Goal: Information Seeking & Learning: Check status

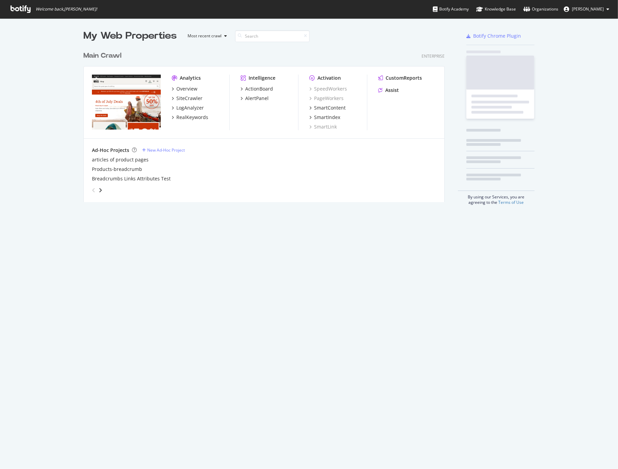
scroll to position [463, 607]
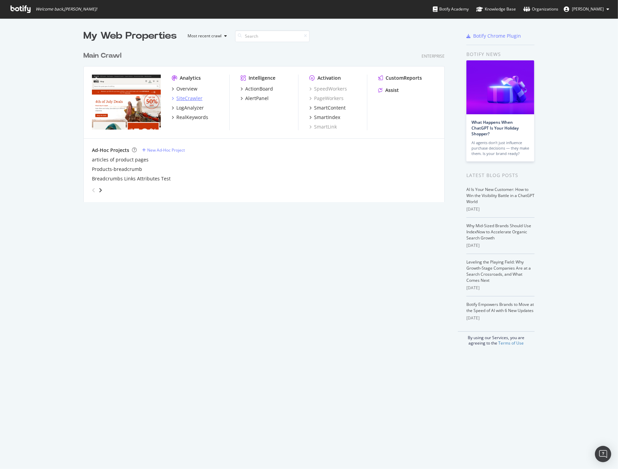
click at [186, 97] on div "SiteCrawler" at bounding box center [189, 98] width 26 height 7
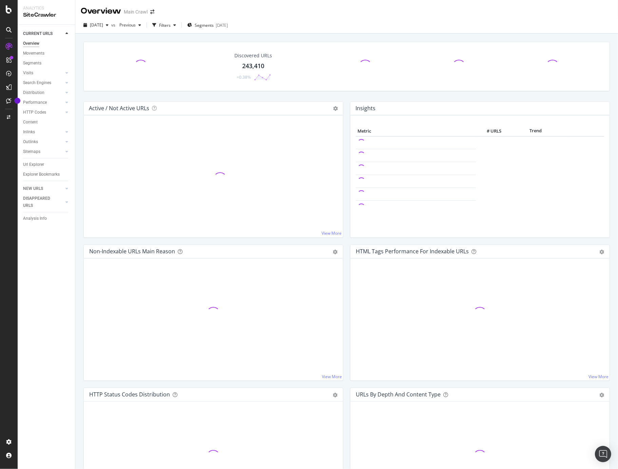
click at [254, 64] on div "243,410" at bounding box center [253, 66] width 22 height 9
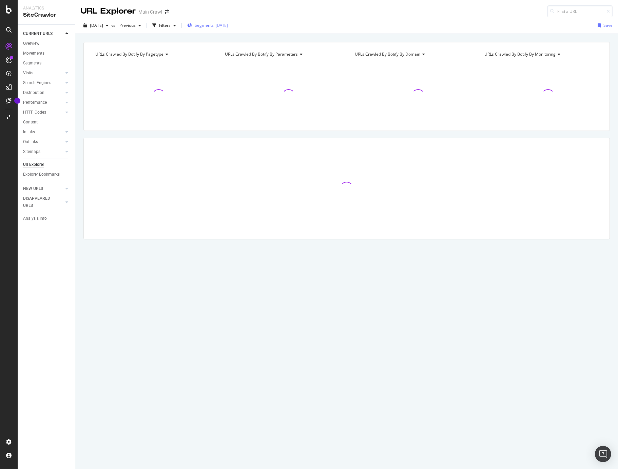
click at [211, 23] on span "Segments" at bounding box center [204, 25] width 19 height 6
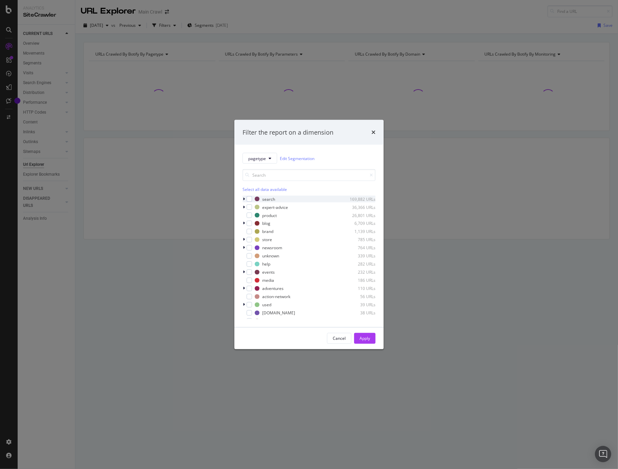
click at [245, 197] on div "modal" at bounding box center [245, 199] width 4 height 7
click at [256, 248] on div "collection 720 URLs" at bounding box center [309, 248] width 133 height 7
click at [373, 339] on button "Apply" at bounding box center [364, 338] width 21 height 11
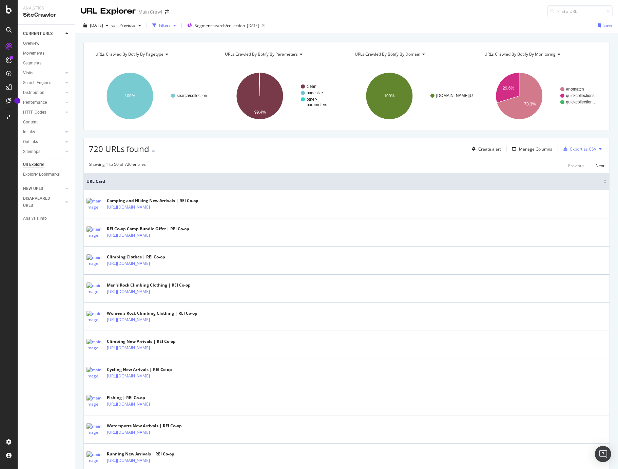
click at [171, 28] on div "Filters" at bounding box center [165, 25] width 12 height 6
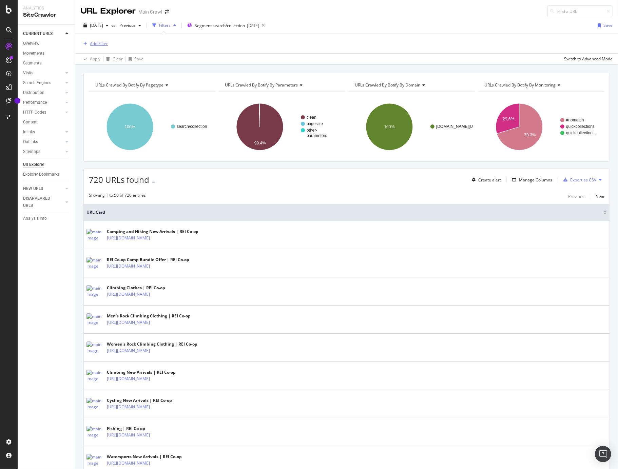
click at [94, 42] on div "Add Filter" at bounding box center [99, 44] width 18 height 6
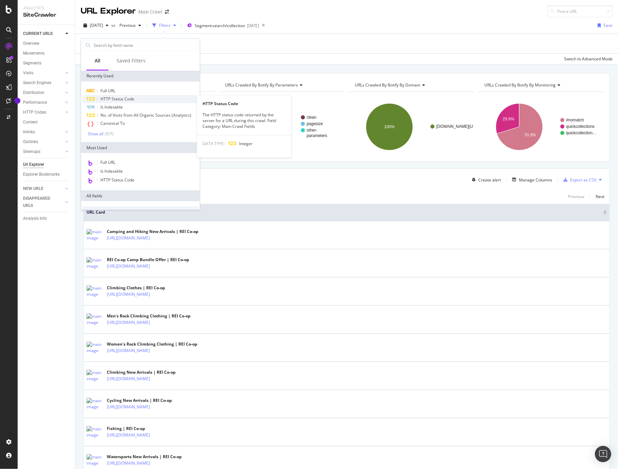
click at [141, 101] on div "HTTP Status Code" at bounding box center [140, 99] width 116 height 8
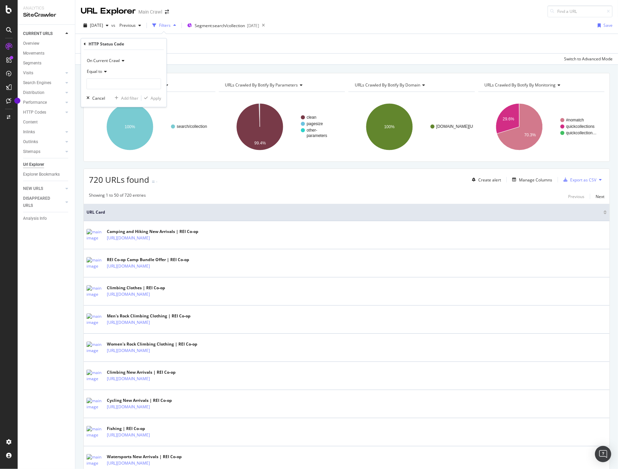
click at [99, 71] on span "Equal to" at bounding box center [94, 72] width 15 height 6
click at [107, 95] on span "Not Equal to" at bounding box center [101, 95] width 23 height 6
click at [112, 87] on input "number" at bounding box center [124, 83] width 75 height 11
type input "200"
click at [115, 91] on span "200" at bounding box center [111, 93] width 45 height 6
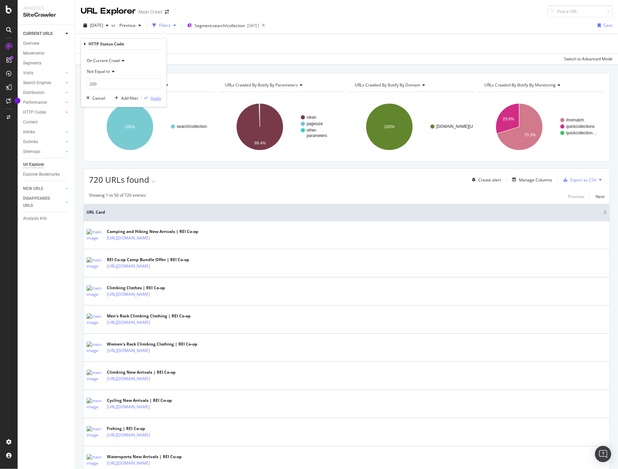
click at [158, 97] on div "Apply" at bounding box center [156, 98] width 11 height 6
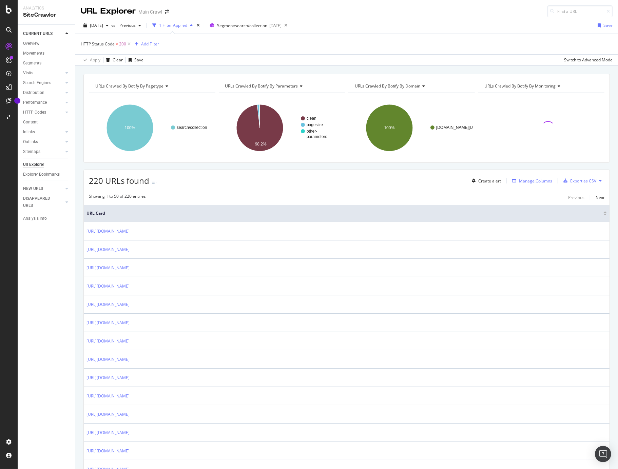
click at [539, 183] on div "Manage Columns" at bounding box center [535, 181] width 33 height 6
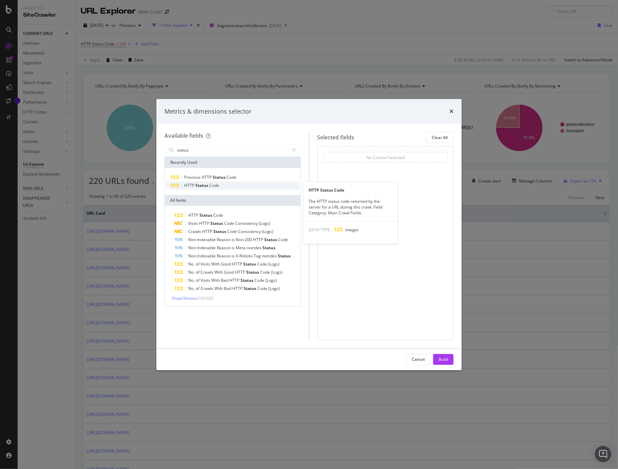
type input "status"
click at [223, 182] on div "HTTP Status Code" at bounding box center [232, 186] width 133 height 8
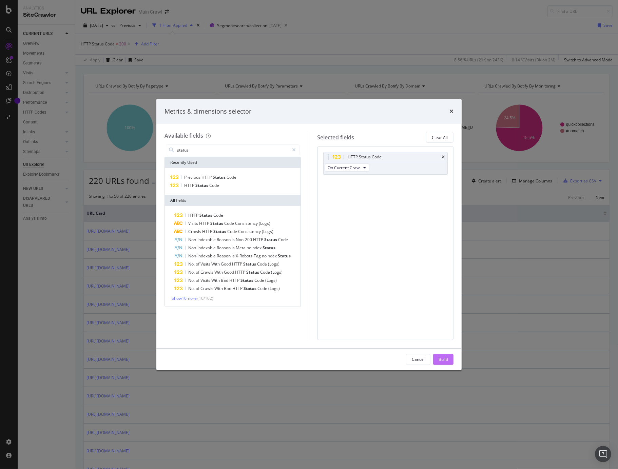
click at [436, 356] on button "Build" at bounding box center [443, 359] width 20 height 11
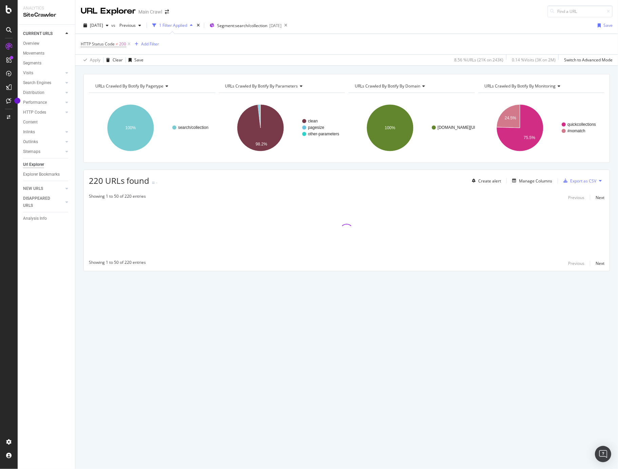
click at [318, 167] on div "URLs Crawled By Botify By pagetype Chart (by Value) Table Expand Export as CSV …" at bounding box center [346, 184] width 543 height 221
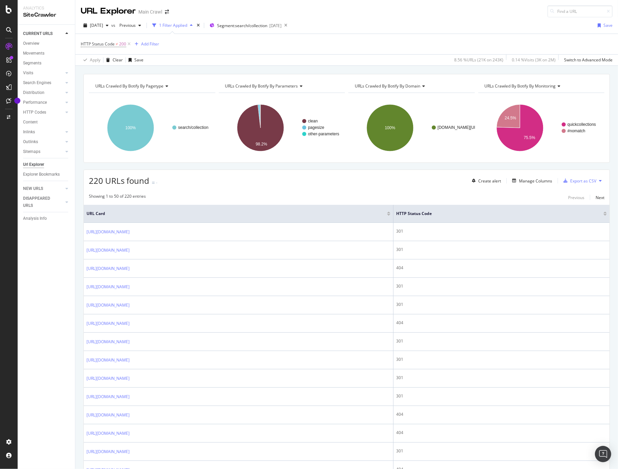
drag, startPoint x: 599, startPoint y: 216, endPoint x: 478, endPoint y: 250, distance: 126.6
click at [604, 216] on div at bounding box center [605, 215] width 3 height 2
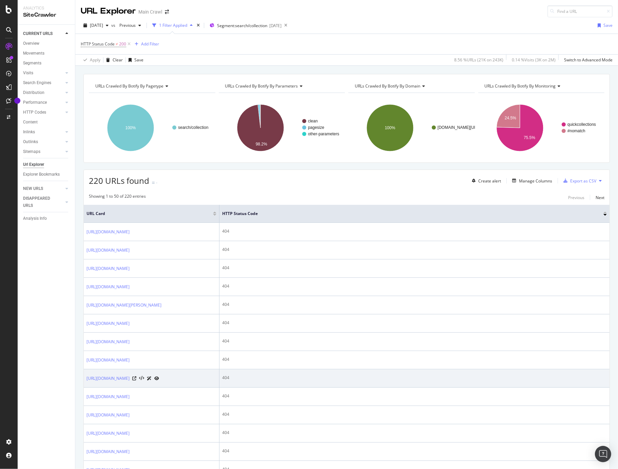
scroll to position [743, 0]
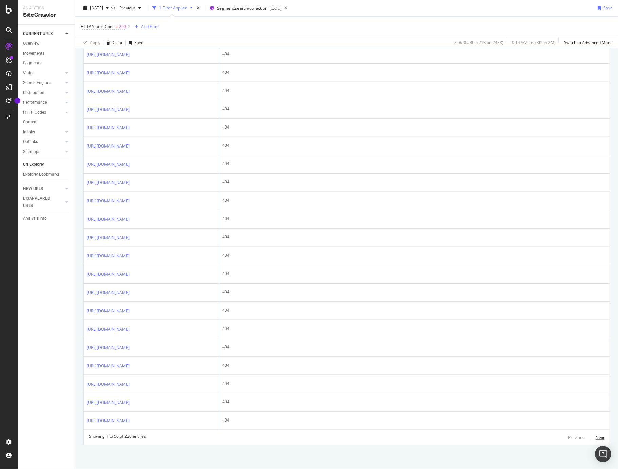
click at [596, 438] on div "Next" at bounding box center [600, 438] width 9 height 6
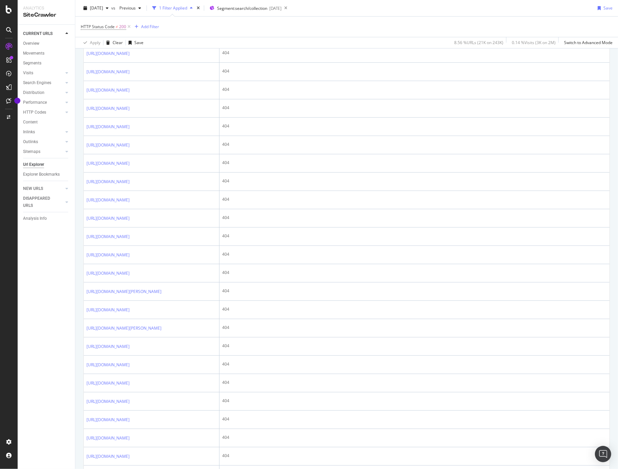
scroll to position [0, 0]
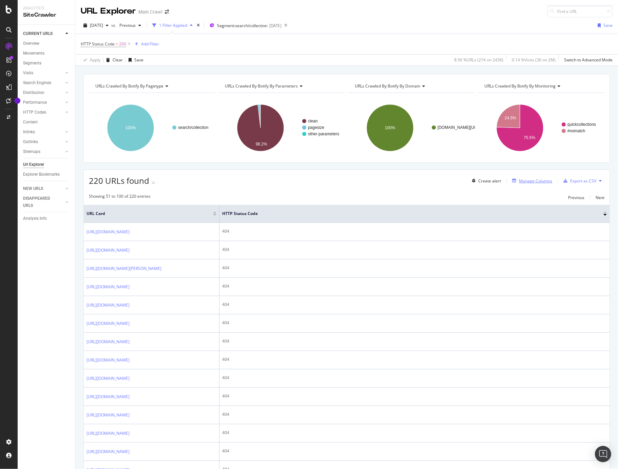
click at [519, 181] on div "Manage Columns" at bounding box center [535, 181] width 33 height 6
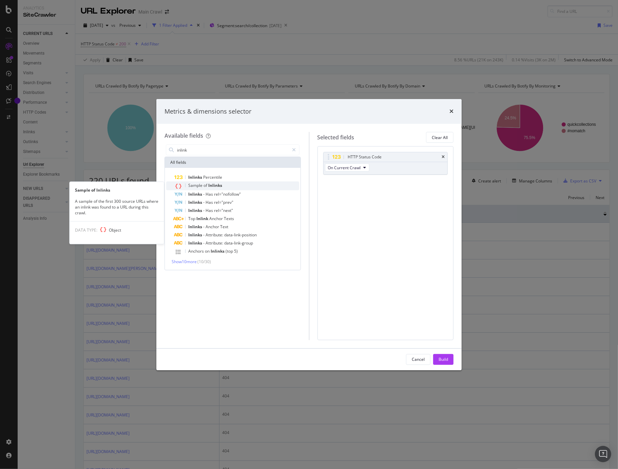
type input "inlink"
click at [244, 188] on div "Sample of Inlinks" at bounding box center [236, 186] width 125 height 9
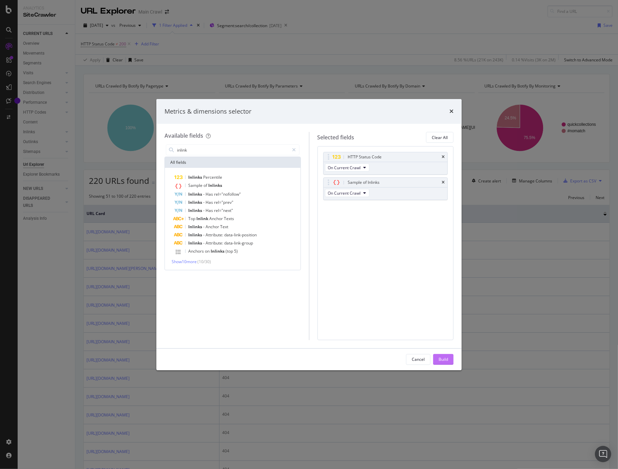
drag, startPoint x: 455, startPoint y: 360, endPoint x: 450, endPoint y: 360, distance: 5.8
click at [455, 360] on div "Cancel Build" at bounding box center [308, 360] width 305 height 22
drag, startPoint x: 449, startPoint y: 360, endPoint x: 447, endPoint y: 355, distance: 4.9
click at [449, 360] on button "Build" at bounding box center [443, 359] width 20 height 11
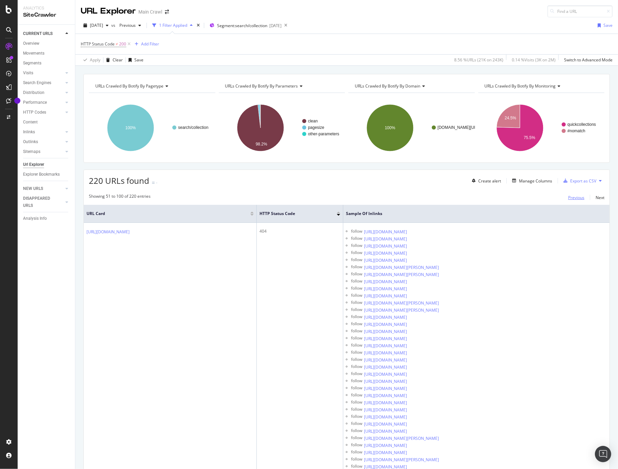
click at [577, 199] on div "Previous" at bounding box center [576, 198] width 16 height 6
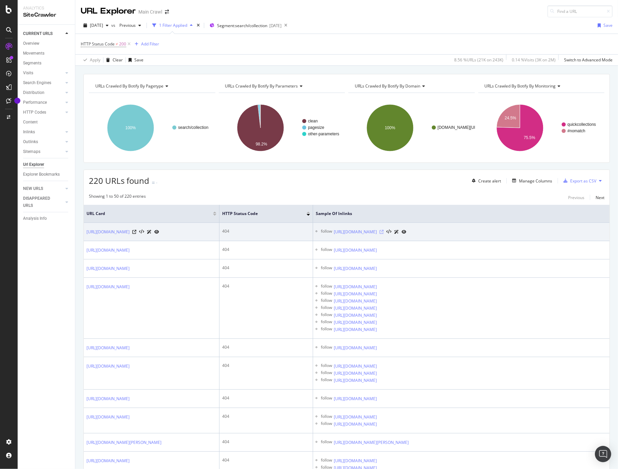
click at [384, 232] on icon at bounding box center [382, 232] width 4 height 4
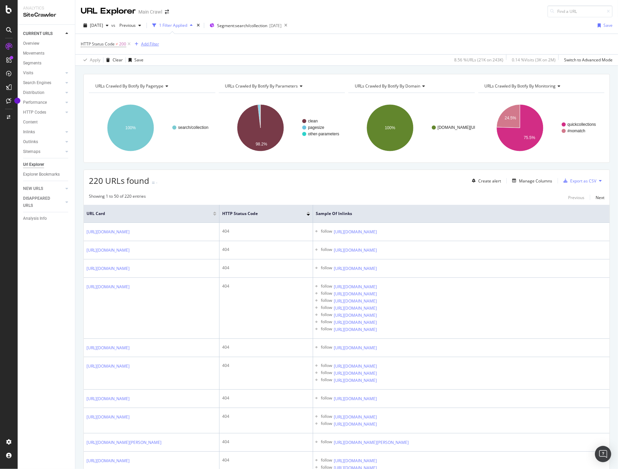
click at [154, 46] on div "Add Filter" at bounding box center [150, 44] width 18 height 6
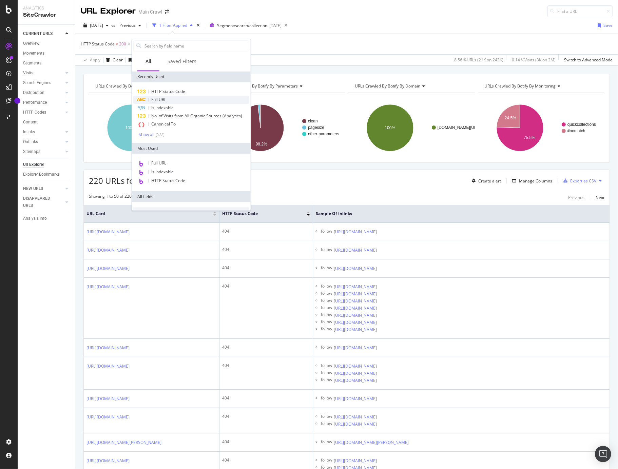
click at [173, 96] on div "Full URL" at bounding box center [191, 100] width 116 height 8
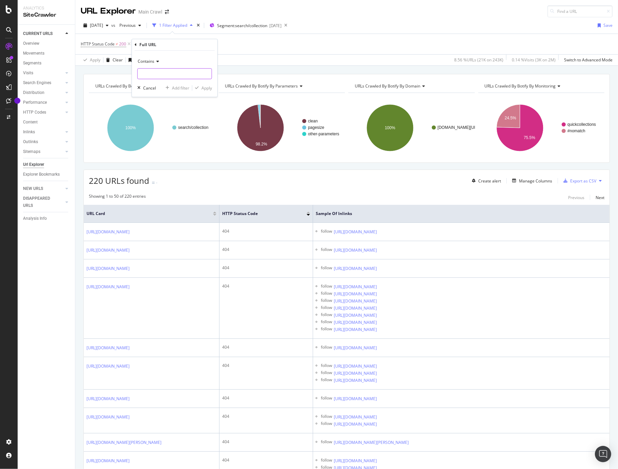
click at [160, 74] on input "text" at bounding box center [175, 74] width 74 height 11
paste input "/s/fsc-certified-materials-products"
type input "/s/fsc-certified-materials-products"
click at [203, 87] on div "Apply" at bounding box center [207, 88] width 11 height 6
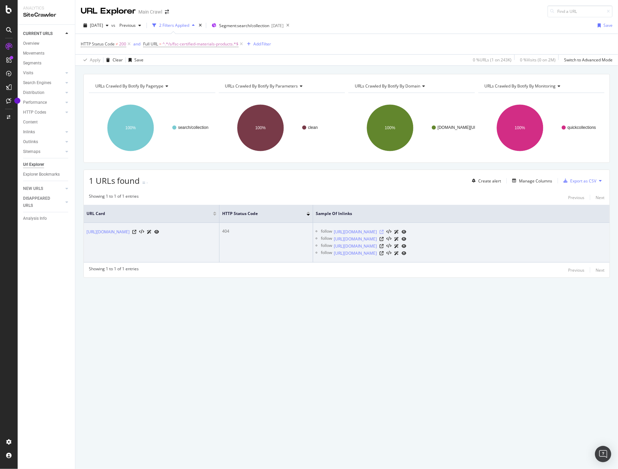
click at [384, 231] on icon at bounding box center [382, 232] width 4 height 4
